Goal: Transaction & Acquisition: Book appointment/travel/reservation

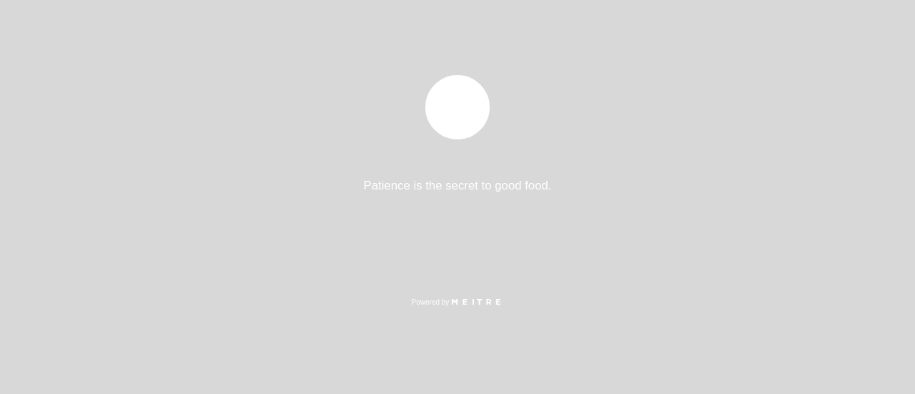
select select "pt"
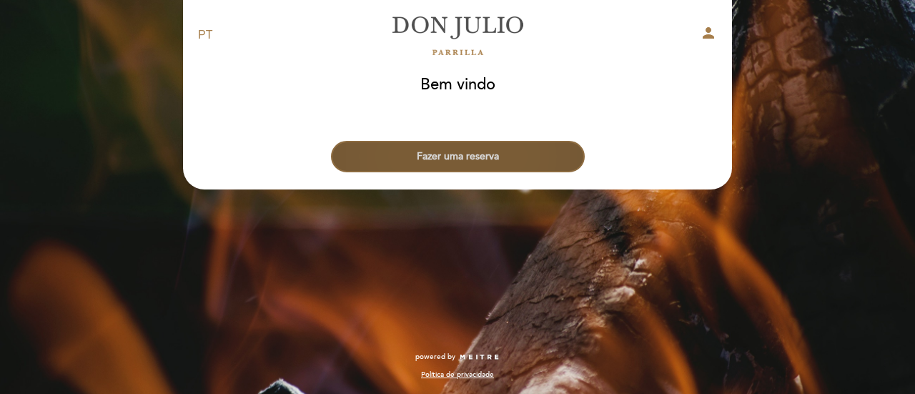
click at [513, 147] on button "Fazer uma reserva" at bounding box center [458, 156] width 254 height 31
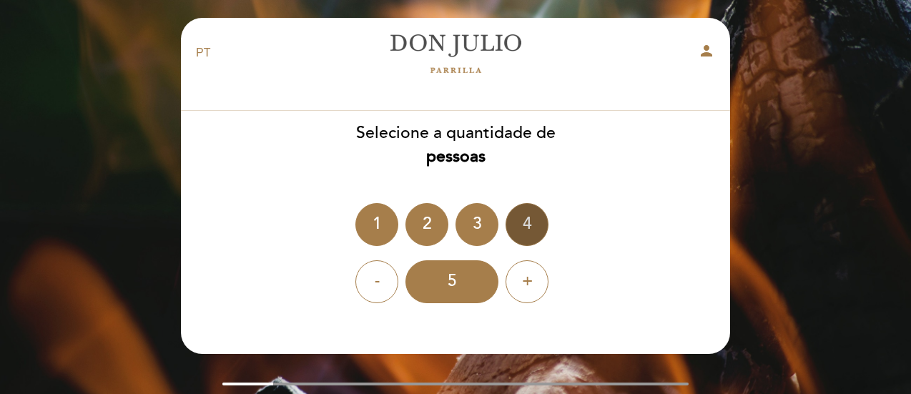
click at [520, 220] on div "4" at bounding box center [527, 224] width 43 height 43
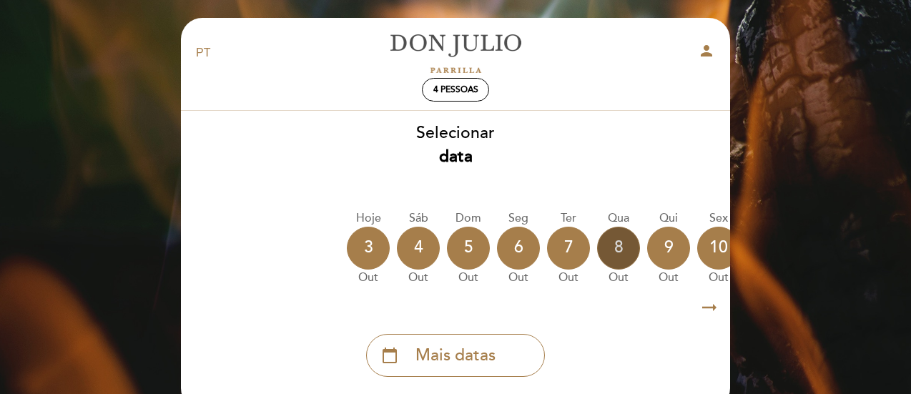
click at [621, 248] on div "8" at bounding box center [618, 248] width 43 height 43
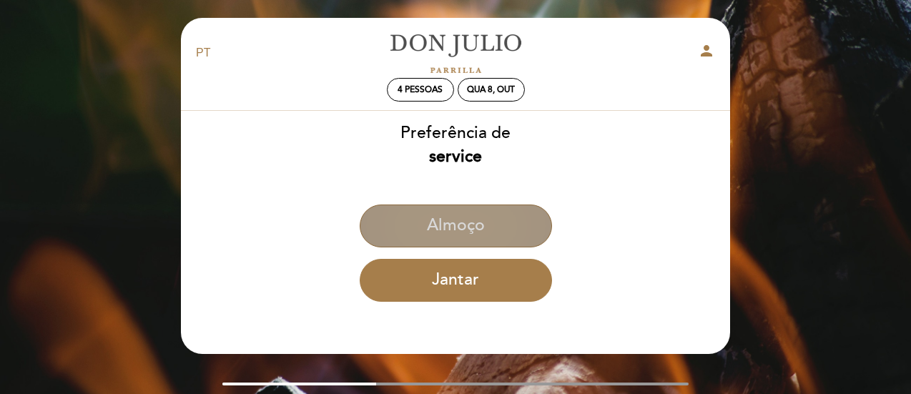
click at [468, 221] on button "Almoço" at bounding box center [456, 225] width 192 height 43
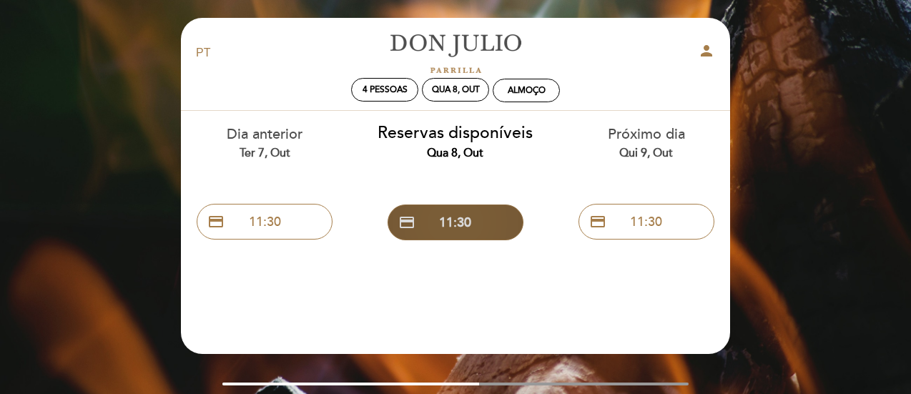
click at [440, 226] on button "credit_card 11:30" at bounding box center [456, 222] width 136 height 36
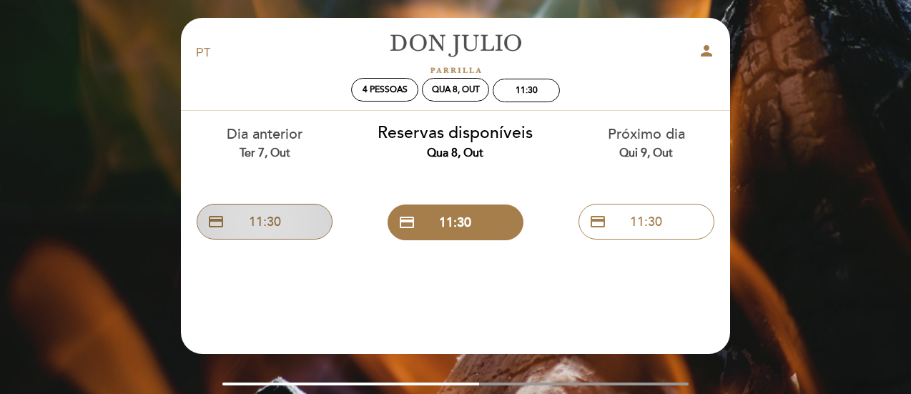
click at [276, 226] on button "credit_card 11:30" at bounding box center [265, 222] width 136 height 36
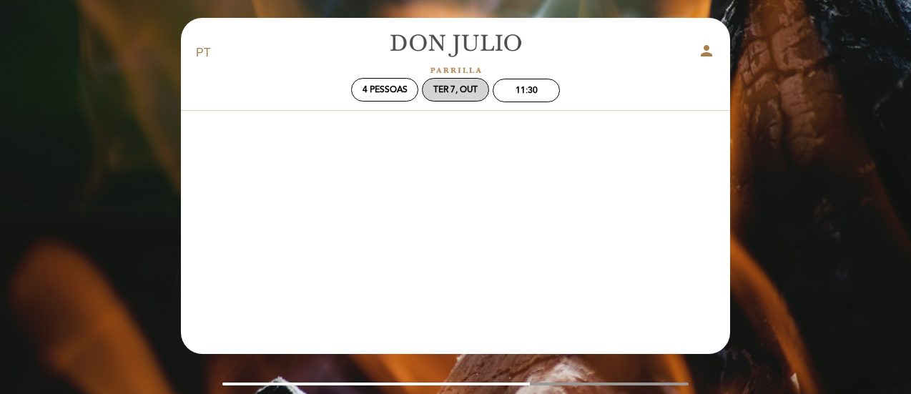
click at [456, 88] on div "Ter 7, out" at bounding box center [455, 89] width 44 height 11
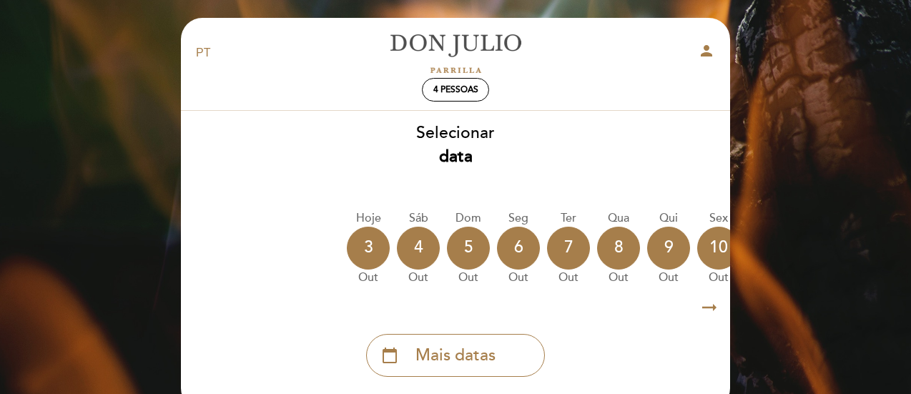
click at [709, 307] on icon "arrow_right_alt" at bounding box center [709, 307] width 21 height 31
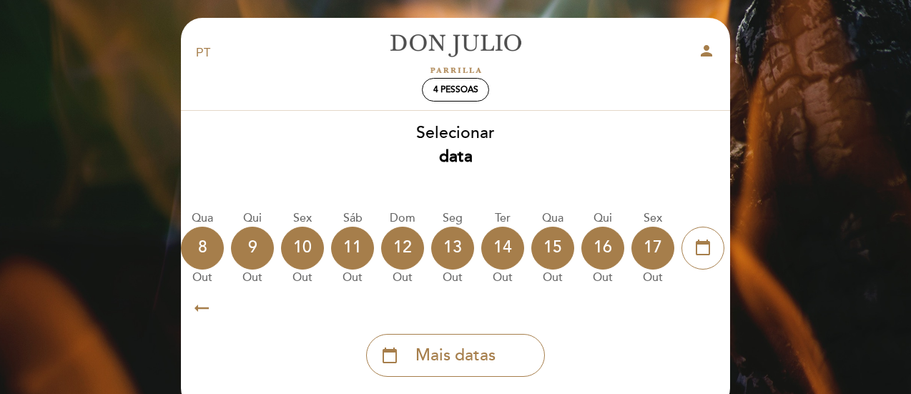
scroll to position [0, 417]
click at [247, 247] on div "9" at bounding box center [251, 248] width 43 height 43
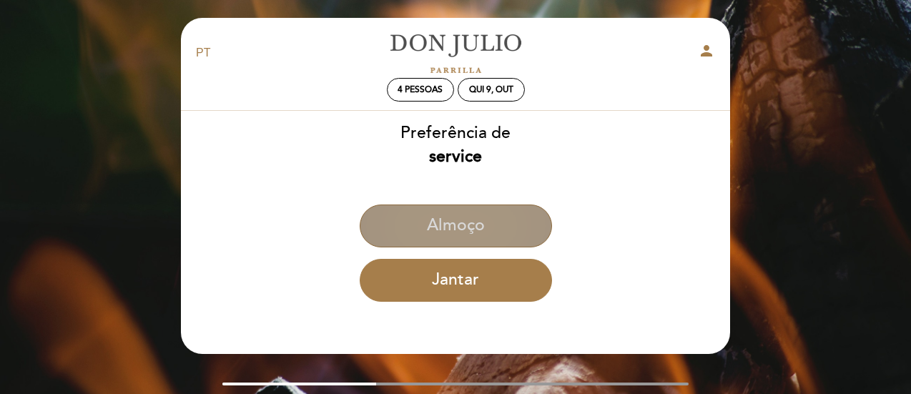
click at [391, 221] on button "Almoço" at bounding box center [456, 225] width 192 height 43
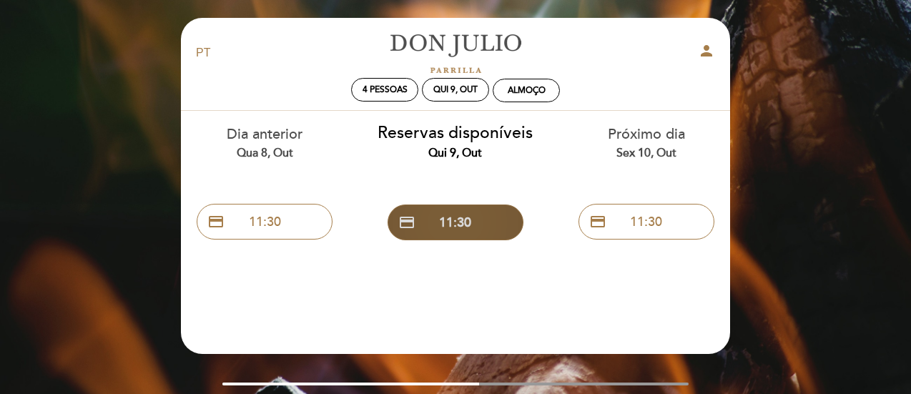
click at [460, 227] on button "credit_card 11:30" at bounding box center [456, 222] width 136 height 36
